Goal: Find specific fact: Find specific fact

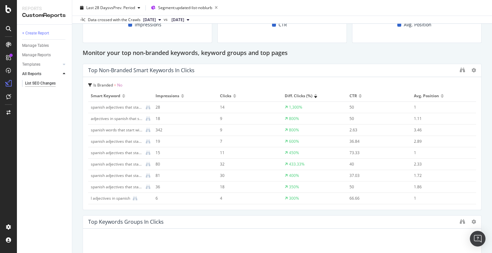
scroll to position [622, 0]
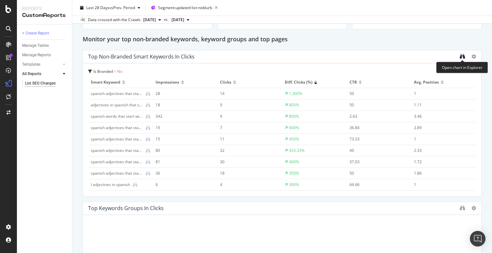
click at [462, 56] on icon "binoculars" at bounding box center [462, 56] width 5 height 5
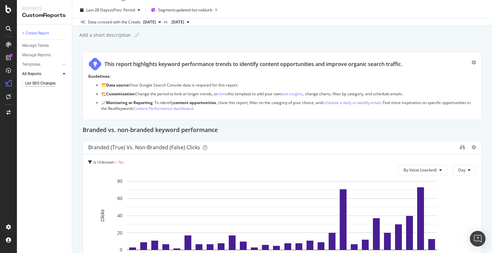
scroll to position [0, 0]
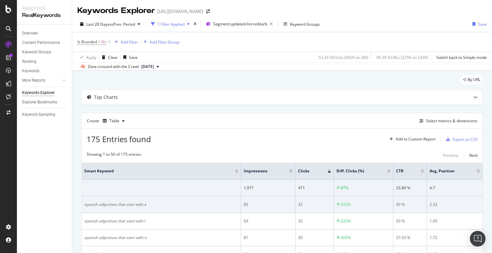
drag, startPoint x: 150, startPoint y: 206, endPoint x: 84, endPoint y: 205, distance: 66.4
click at [84, 205] on div "spanish adjectives that start with e" at bounding box center [161, 205] width 154 height 6
drag, startPoint x: 84, startPoint y: 205, endPoint x: 153, endPoint y: 205, distance: 69.3
click at [153, 205] on div "spanish adjectives that start with e" at bounding box center [161, 205] width 154 height 6
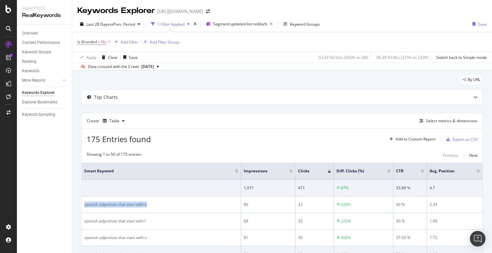
copy div "spanish adjectives that start with e"
